Goal: Transaction & Acquisition: Purchase product/service

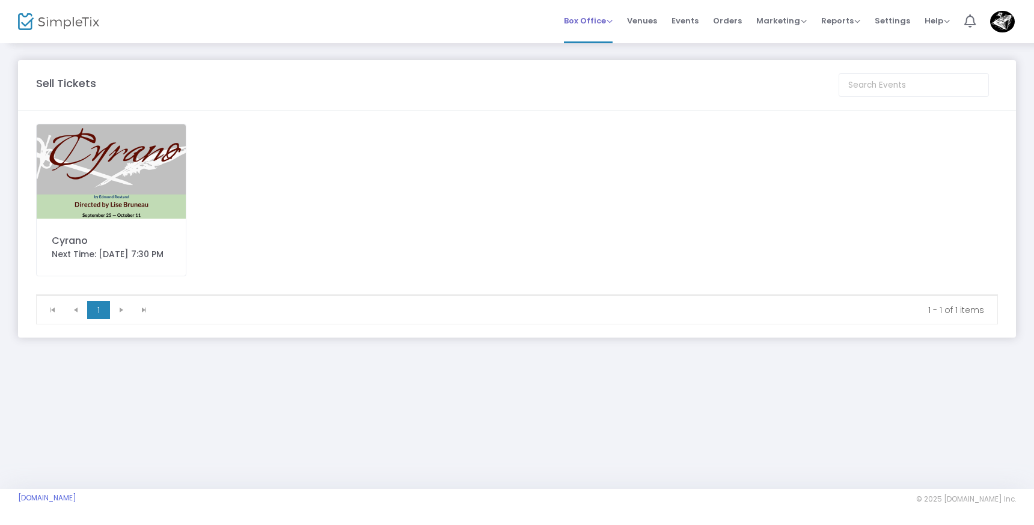
click at [599, 17] on span "Box Office" at bounding box center [588, 20] width 49 height 11
click at [599, 43] on li "Sell Tickets" at bounding box center [607, 40] width 86 height 23
click at [126, 228] on div "Cyrano Next Time: [DATE] 7:30 PM" at bounding box center [111, 200] width 150 height 153
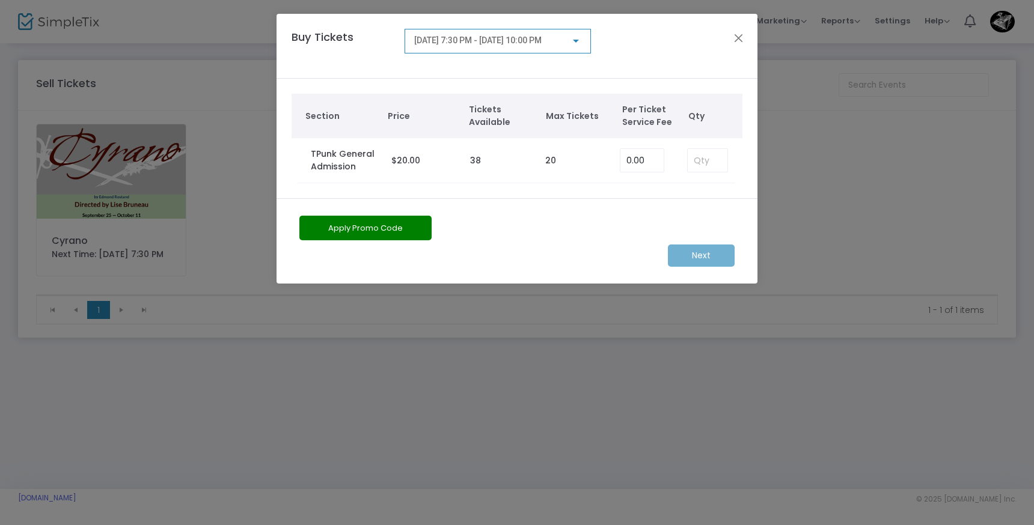
click at [514, 38] on span "[DATE] 7:30 PM - [DATE] 10:00 PM" at bounding box center [477, 40] width 127 height 10
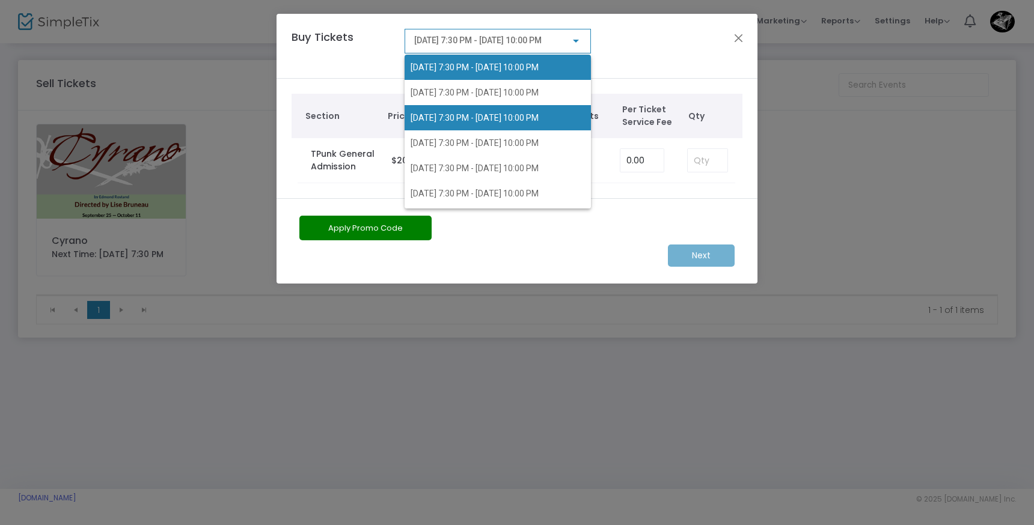
click at [501, 120] on span "[DATE] 7:30 PM - [DATE] 10:00 PM" at bounding box center [474, 118] width 128 height 10
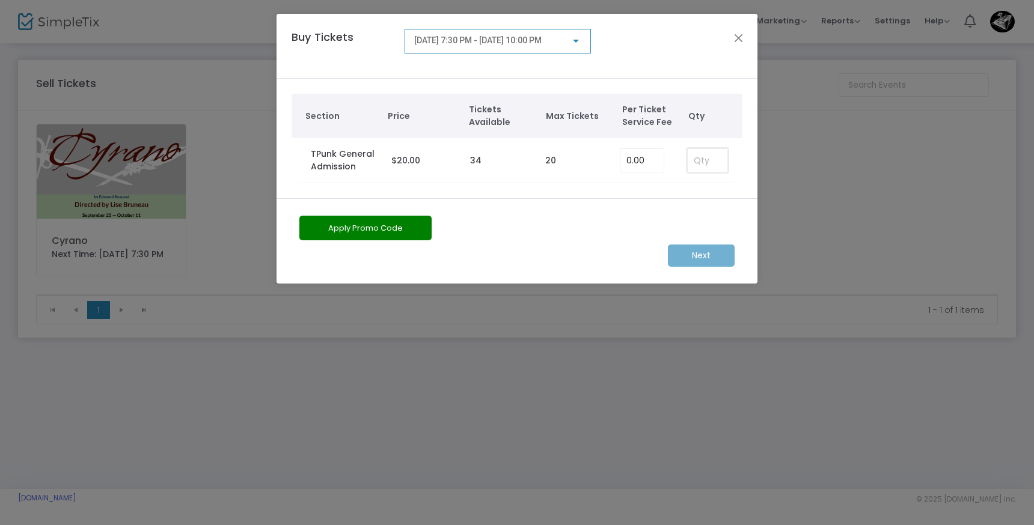
click at [696, 159] on input at bounding box center [708, 160] width 40 height 23
type input "2"
click at [406, 232] on button "Apply Promo Code" at bounding box center [365, 228] width 132 height 25
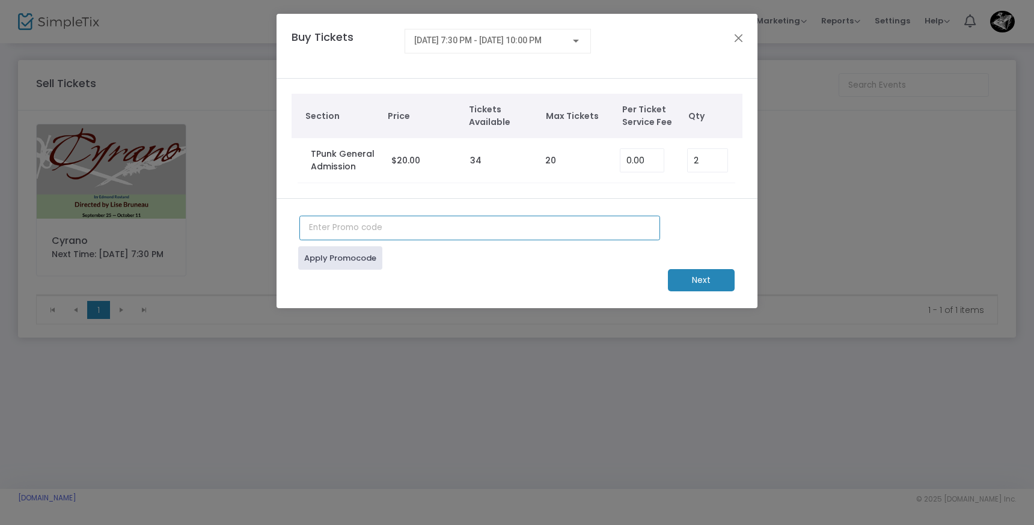
click at [383, 231] on input "text" at bounding box center [479, 228] width 361 height 25
type input "4Press"
click at [352, 255] on link "Apply Promocode" at bounding box center [340, 257] width 84 height 23
click at [695, 280] on m-button "Next" at bounding box center [701, 280] width 67 height 22
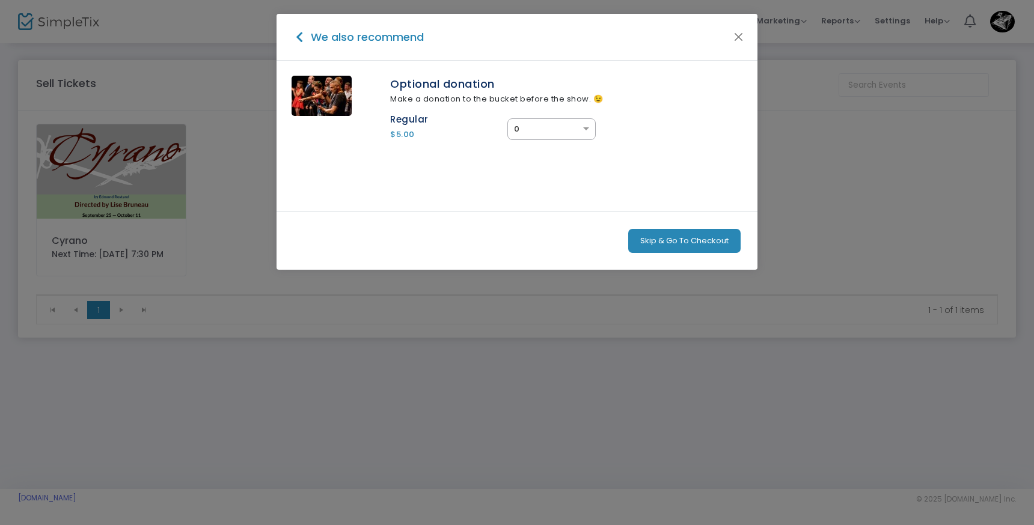
click at [671, 251] on button "Skip & Go To Checkout" at bounding box center [684, 241] width 112 height 24
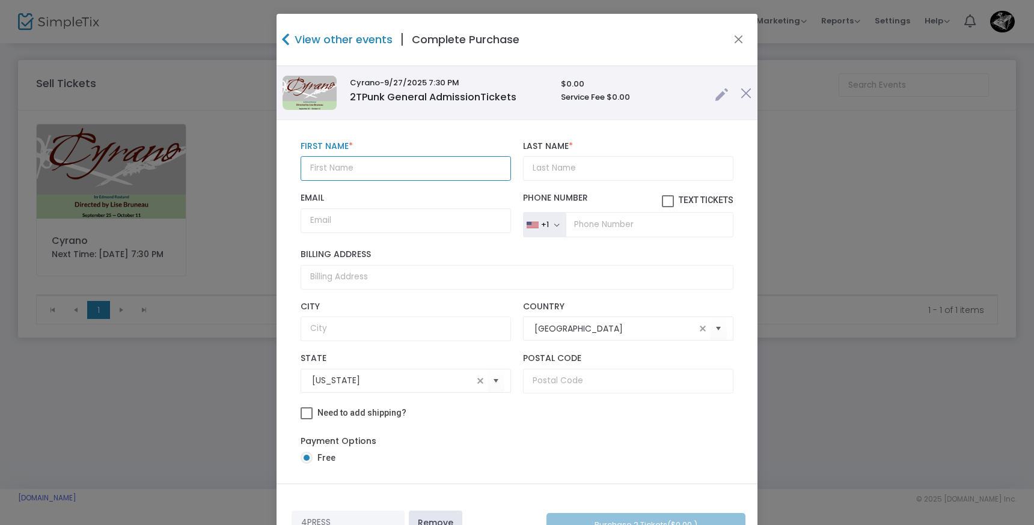
type input "M"
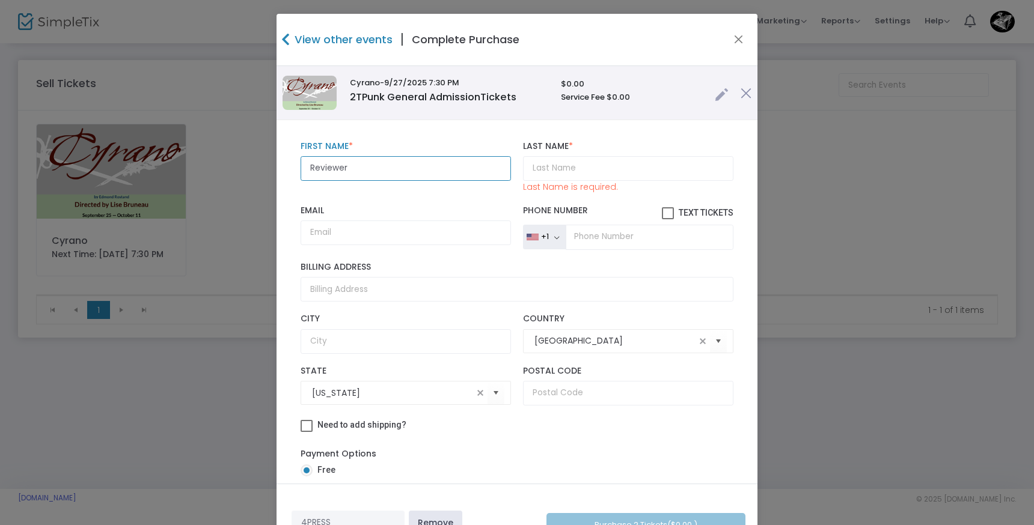
type input "Reviewer"
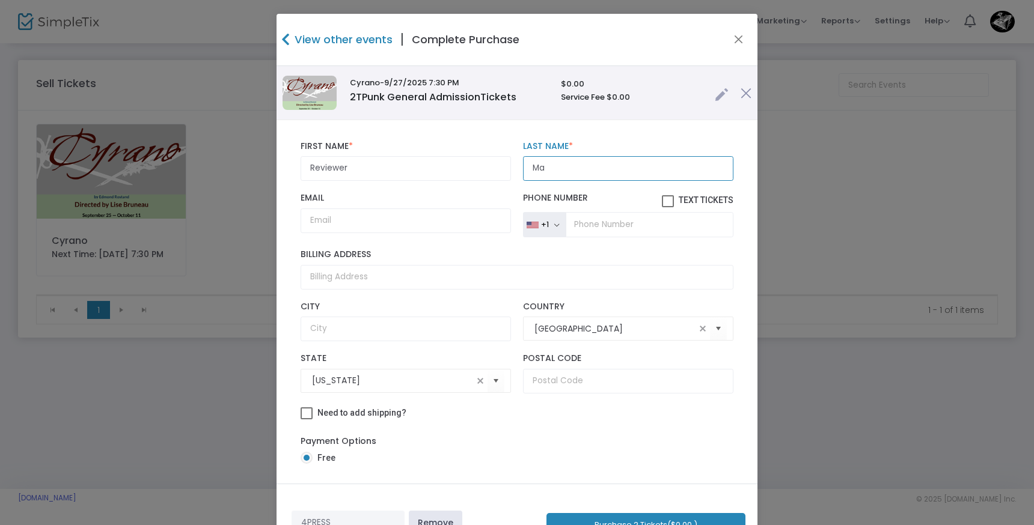
type input "M"
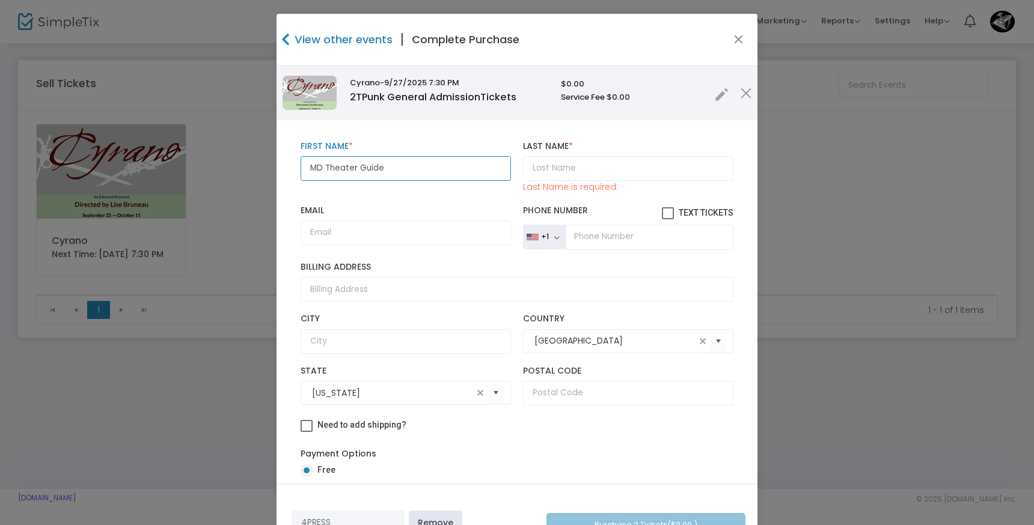
type input "MD Theater Guide"
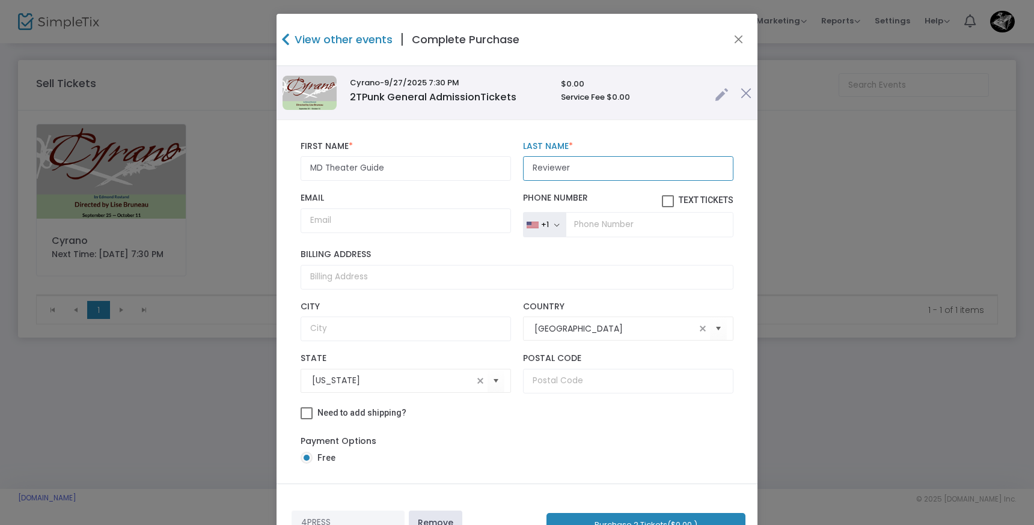
type input "Reviewer"
click at [352, 171] on input "MD Theater Guide" at bounding box center [405, 168] width 210 height 25
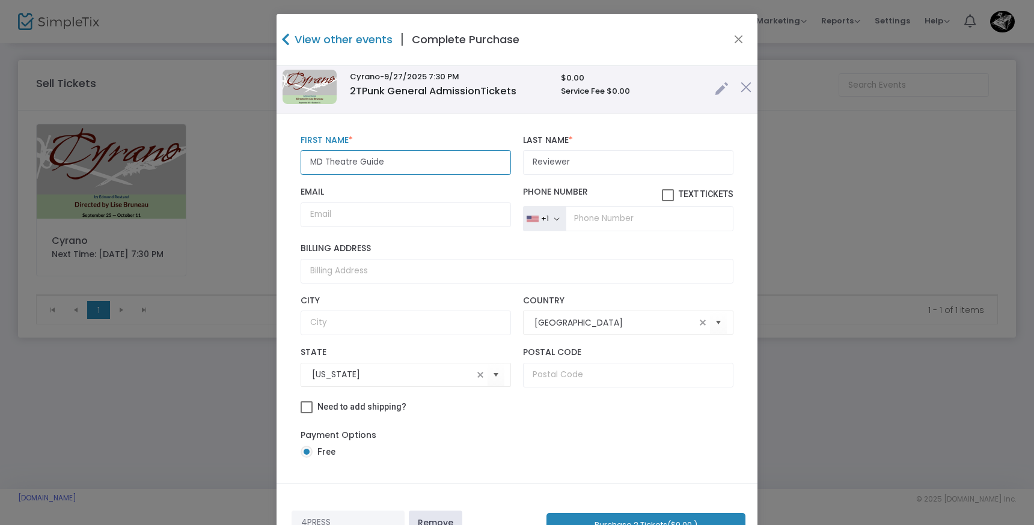
scroll to position [14, 0]
type input "MD Theatre Guide"
click at [593, 157] on input "Reviewer" at bounding box center [628, 162] width 210 height 25
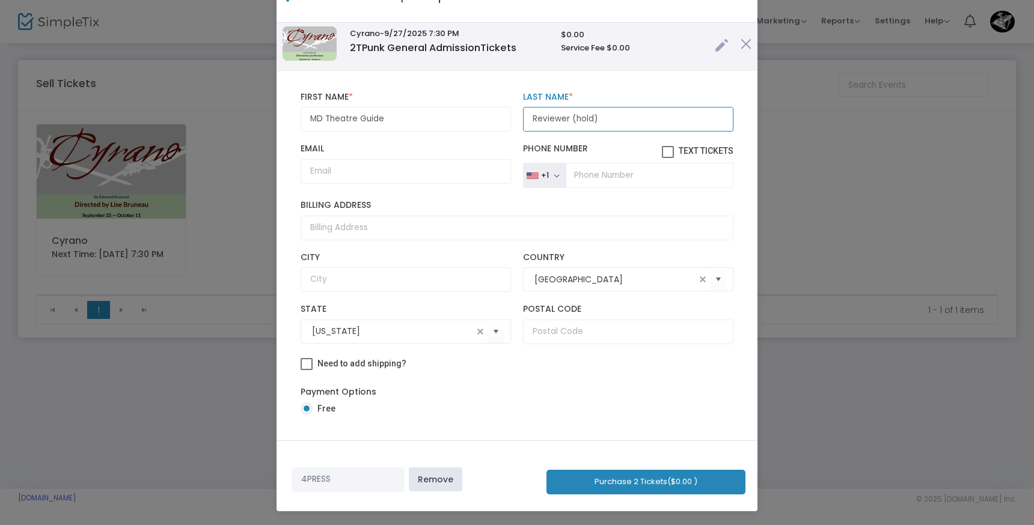
scroll to position [43, 0]
type input "Reviewer (hold)"
click at [633, 478] on button "Purchase 2 Tickets ($0.00 )" at bounding box center [645, 483] width 199 height 25
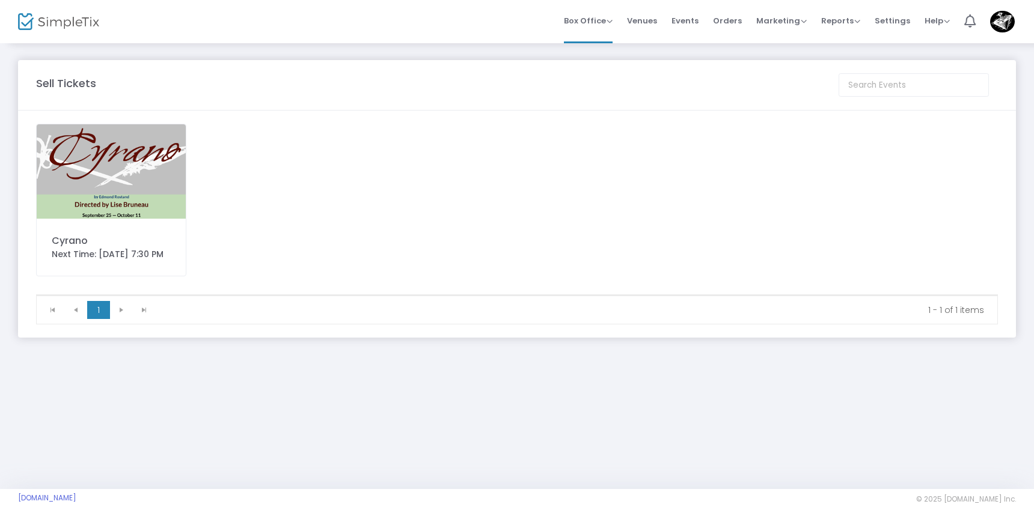
click at [124, 213] on img at bounding box center [111, 171] width 149 height 94
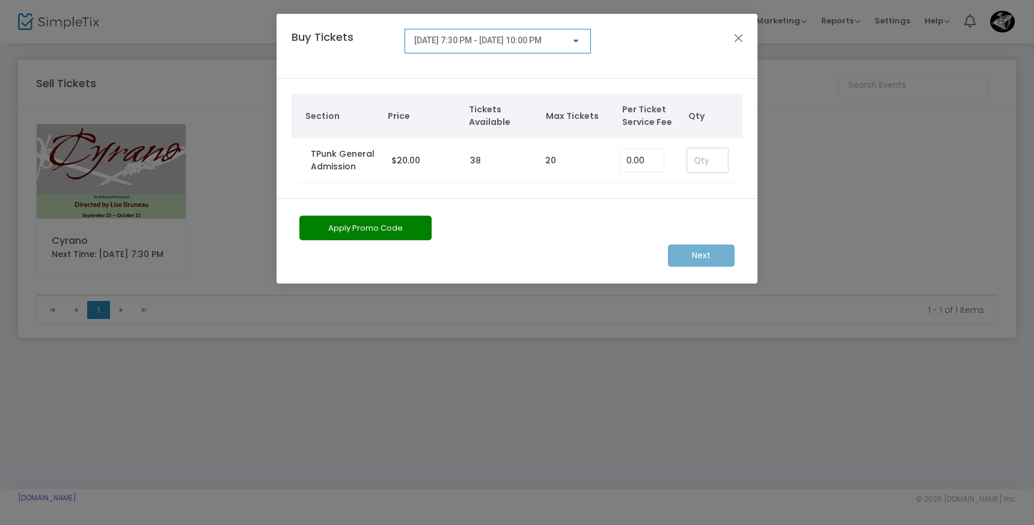
click at [710, 160] on input at bounding box center [708, 160] width 40 height 23
type input "2"
click at [373, 233] on button "Apply Promo Code" at bounding box center [365, 228] width 132 height 25
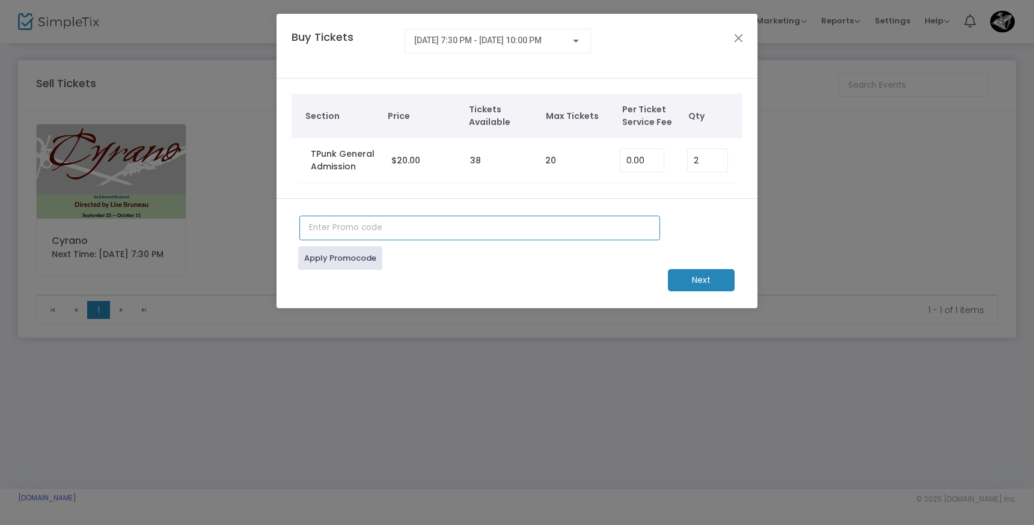
click at [371, 224] on input "text" at bounding box center [479, 228] width 361 height 25
type input "4 press"
click at [432, 35] on div "[DATE] 7:30 PM - [DATE] 10:00 PM" at bounding box center [497, 38] width 167 height 22
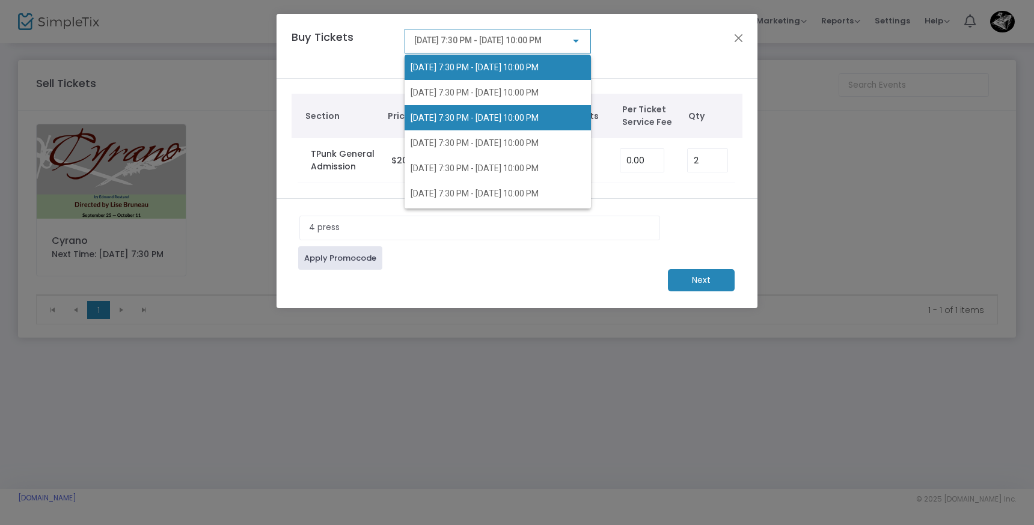
click at [442, 113] on span "[DATE] 7:30 PM - [DATE] 10:00 PM" at bounding box center [474, 118] width 128 height 10
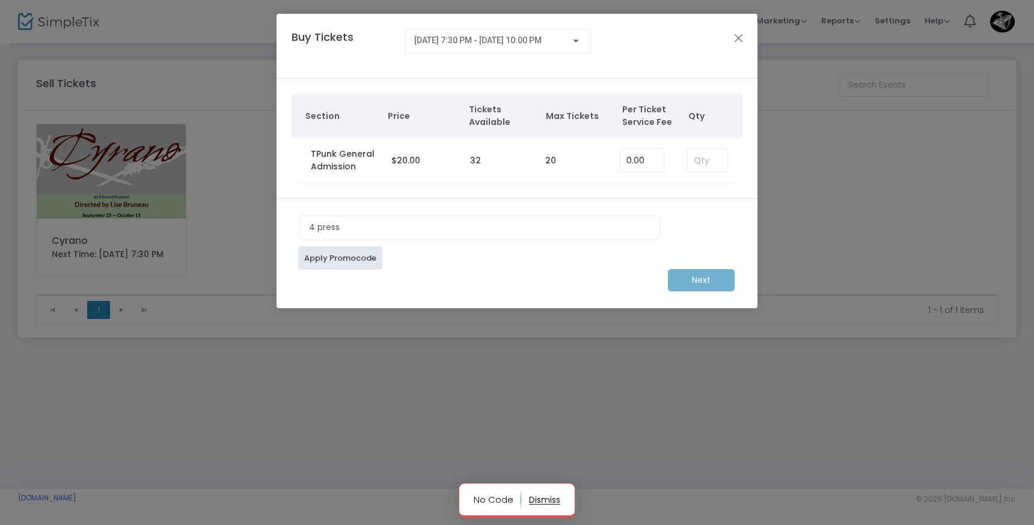
click at [353, 261] on link "Apply Promocode" at bounding box center [340, 257] width 84 height 23
click at [713, 160] on input at bounding box center [708, 160] width 40 height 23
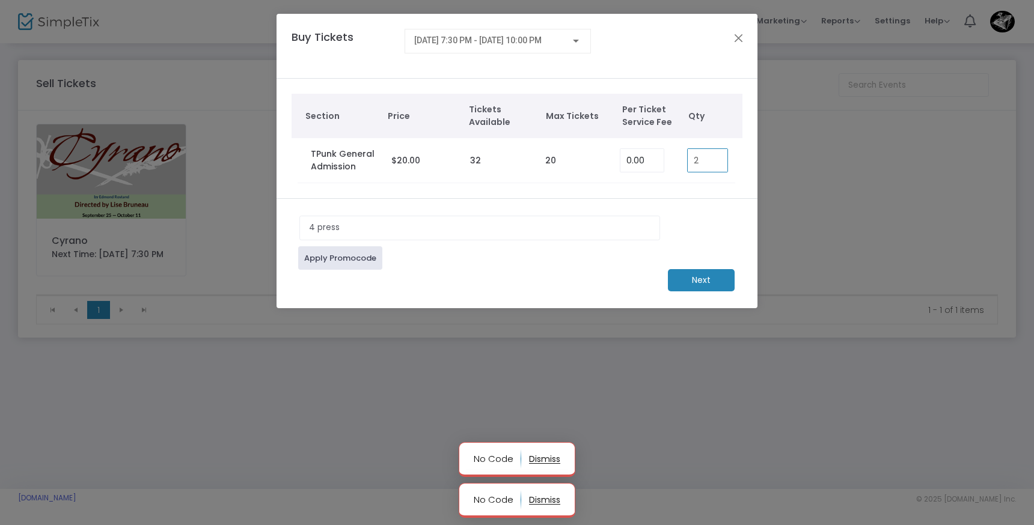
type input "2"
click at [317, 232] on input "4 press" at bounding box center [479, 228] width 361 height 25
type input "4press"
click at [315, 257] on link "Apply Promocode" at bounding box center [340, 257] width 84 height 23
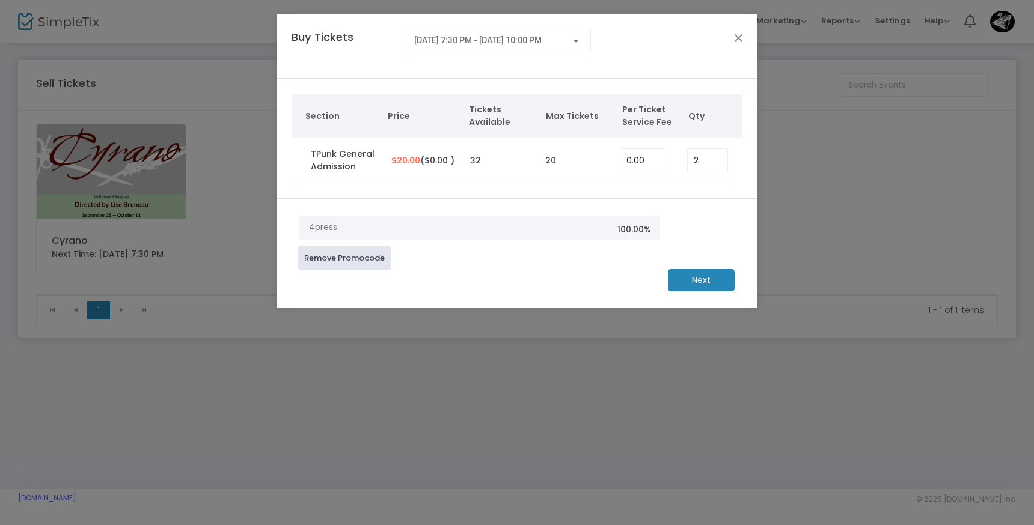
click at [711, 279] on m-button "Next" at bounding box center [701, 280] width 67 height 22
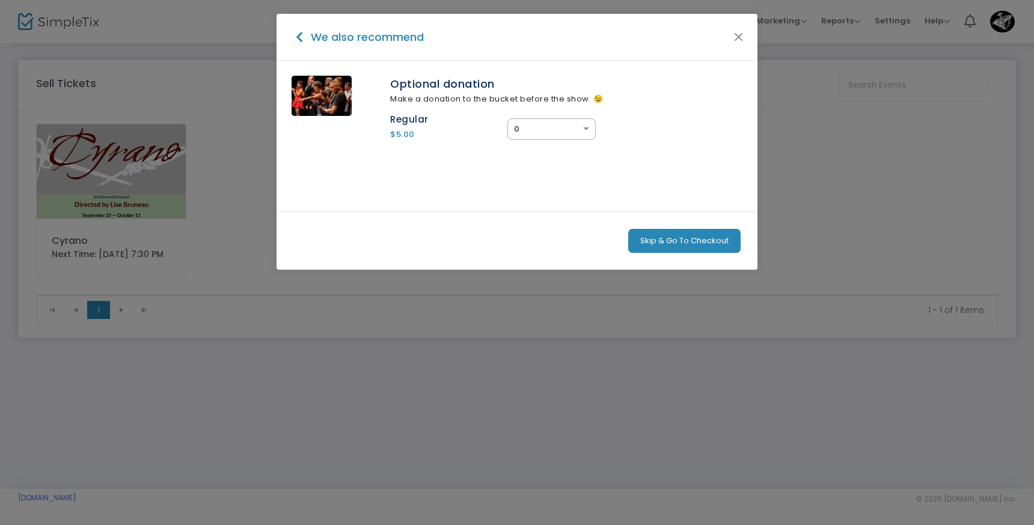
click at [672, 235] on button "Skip & Go To Checkout" at bounding box center [684, 241] width 112 height 24
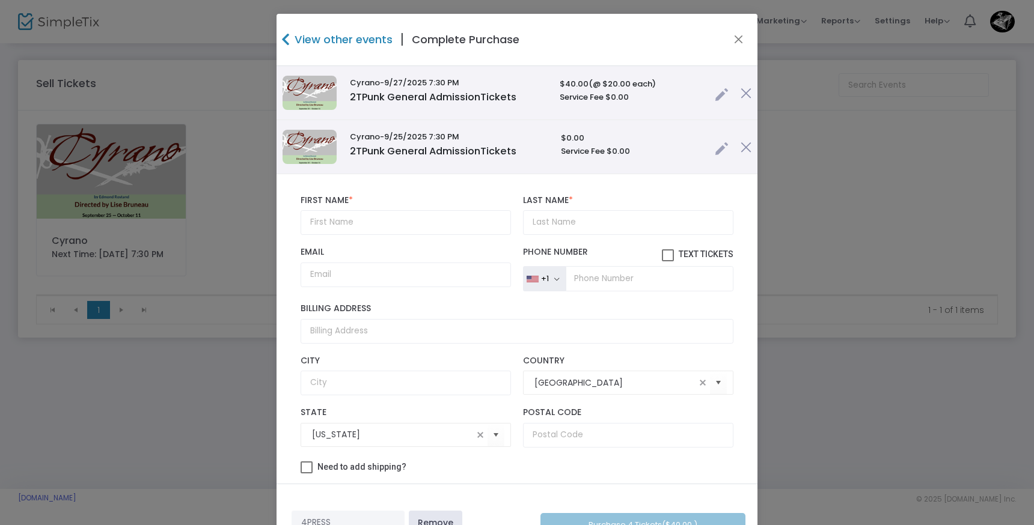
click at [740, 94] on img at bounding box center [745, 93] width 11 height 11
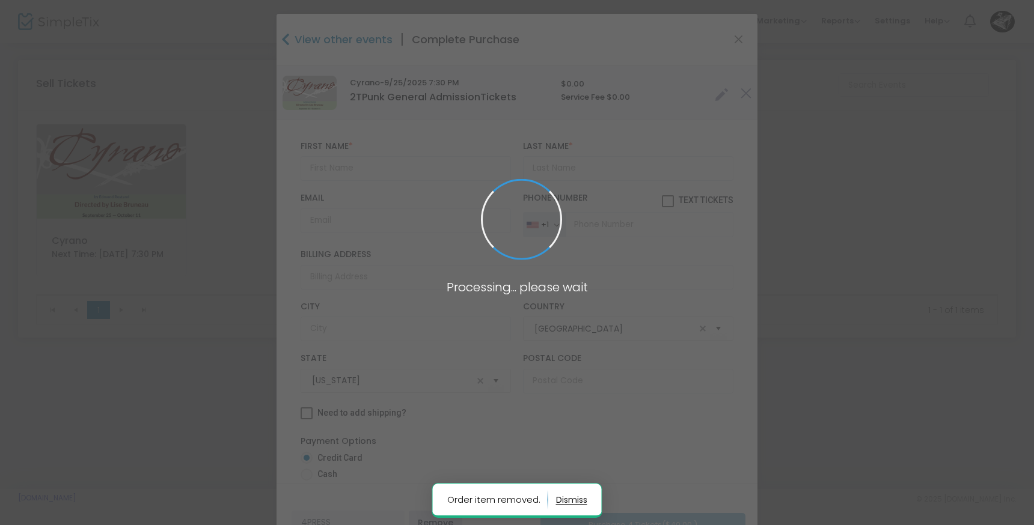
radio input "true"
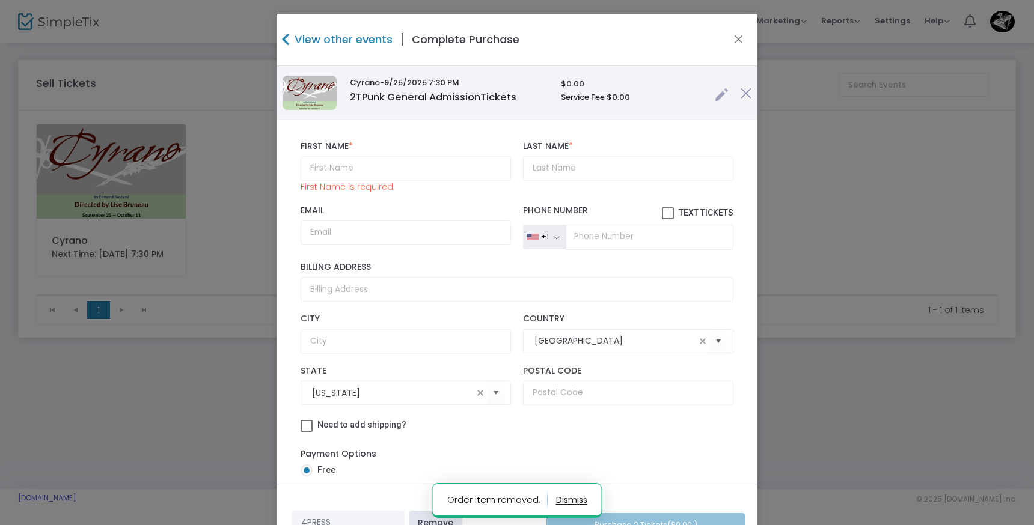
click at [740, 94] on img at bounding box center [745, 93] width 11 height 11
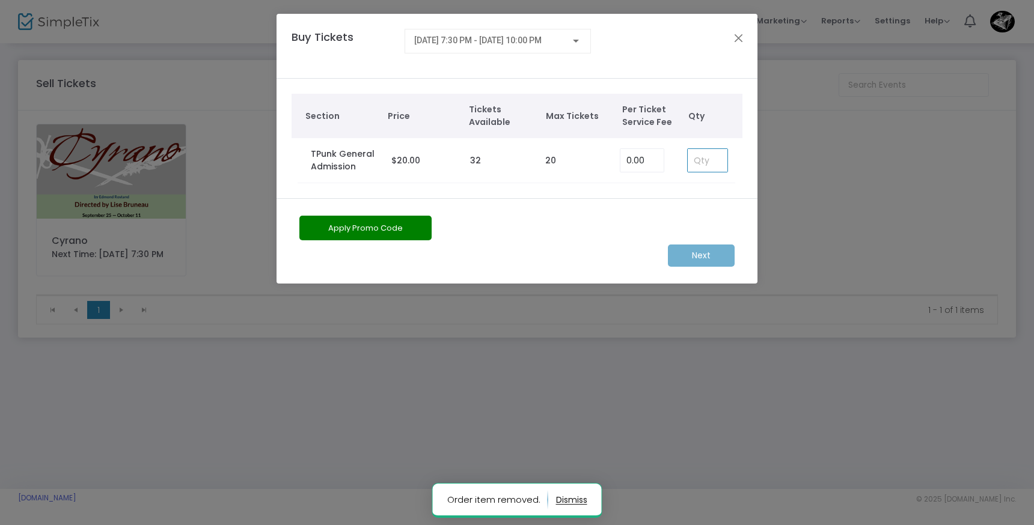
click at [707, 170] on input at bounding box center [708, 160] width 40 height 23
type input "2"
click at [410, 231] on button "Apply Promo Code" at bounding box center [365, 228] width 132 height 25
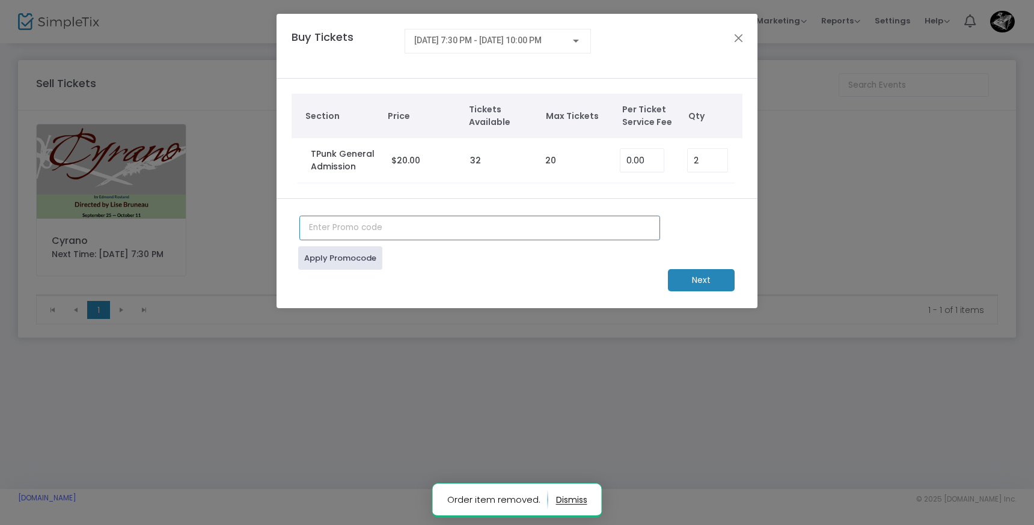
click at [410, 231] on input "text" at bounding box center [479, 228] width 361 height 25
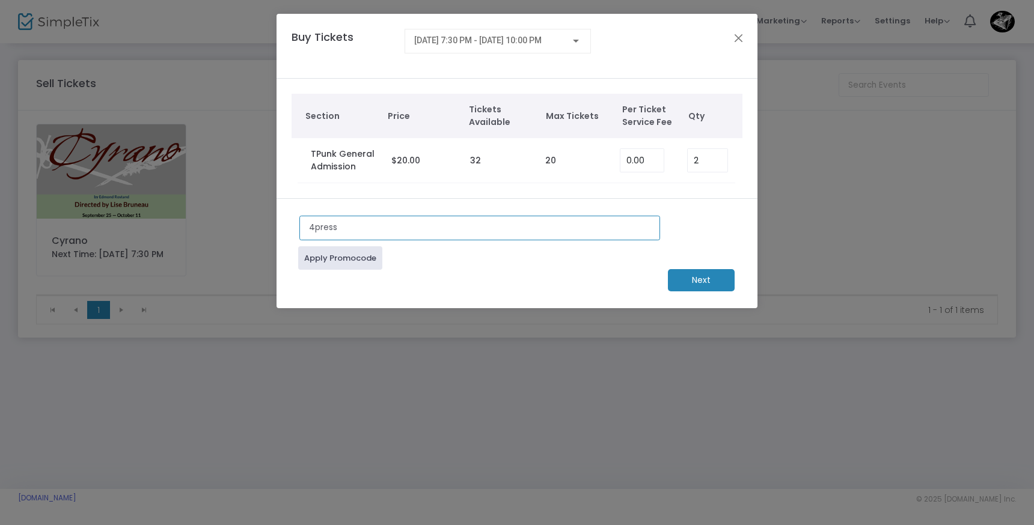
type input "4press"
click at [324, 261] on link "Apply Promocode" at bounding box center [340, 257] width 84 height 23
click at [707, 277] on m-button "Next" at bounding box center [701, 280] width 67 height 22
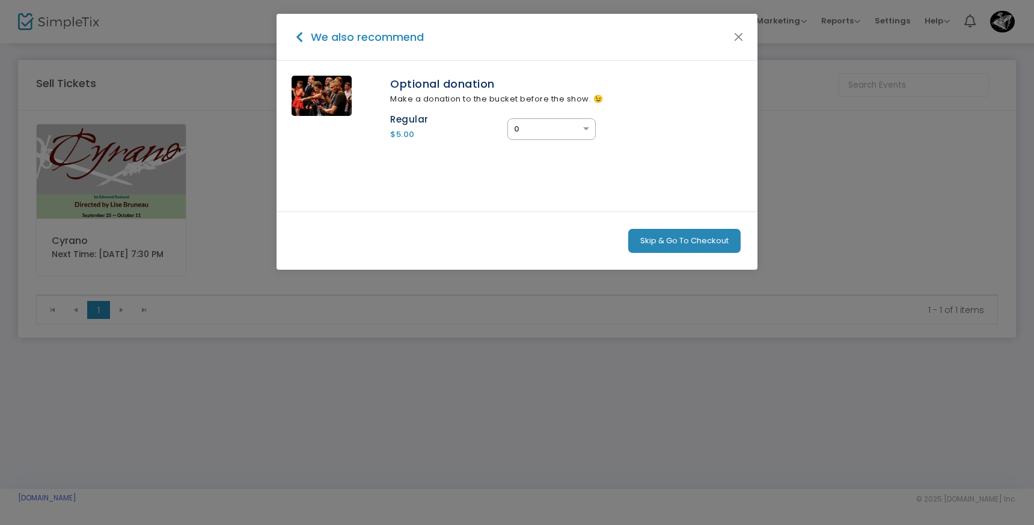
click at [662, 239] on button "Skip & Go To Checkout" at bounding box center [684, 241] width 112 height 24
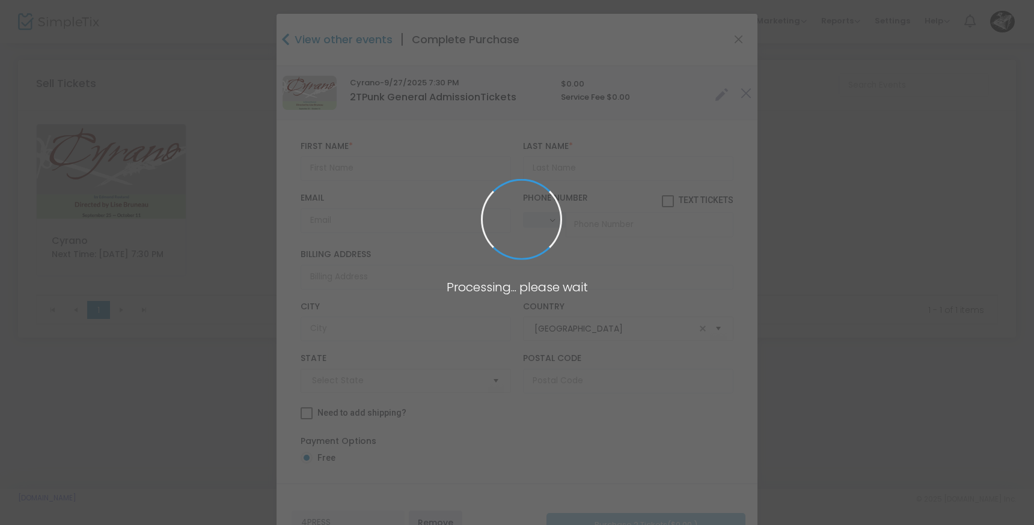
type input "[US_STATE]"
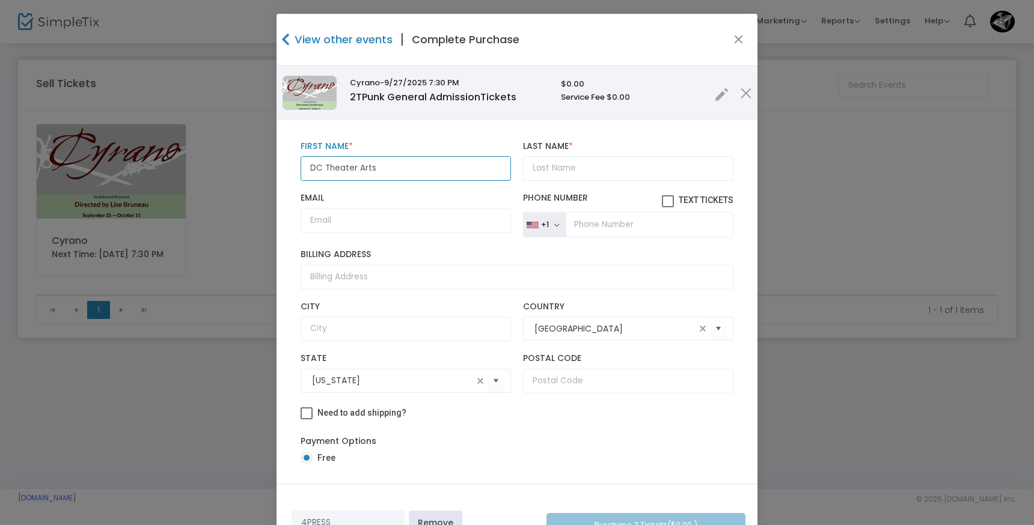
type input "DC Theater Arts"
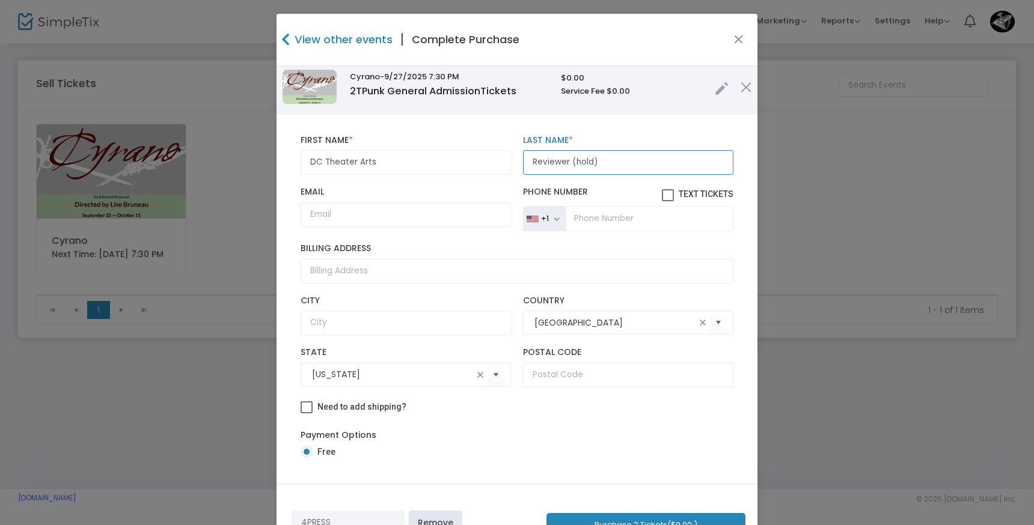
scroll to position [14, 0]
type input "Reviewer (hold)"
click at [593, 515] on button "Purchase 2 Tickets ($0.00 )" at bounding box center [645, 525] width 199 height 25
